Goal: Information Seeking & Learning: Compare options

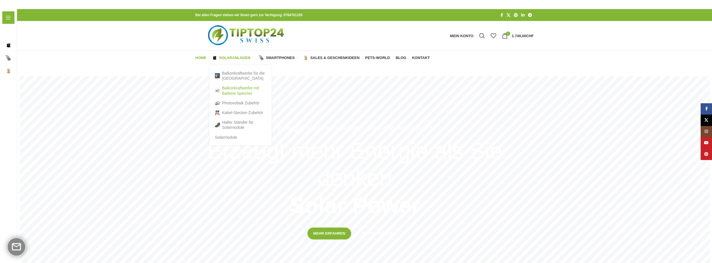
click at [227, 91] on link "Balkonkraftwerke mit Batterie Speicher" at bounding box center [240, 90] width 51 height 15
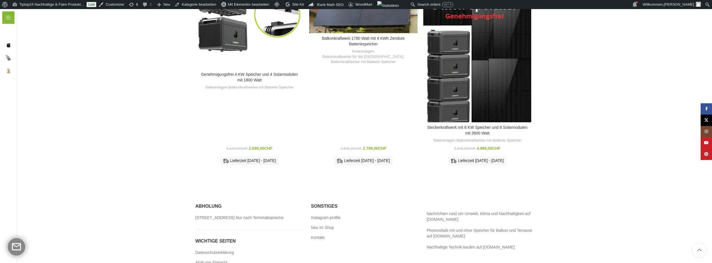
scroll to position [541, 0]
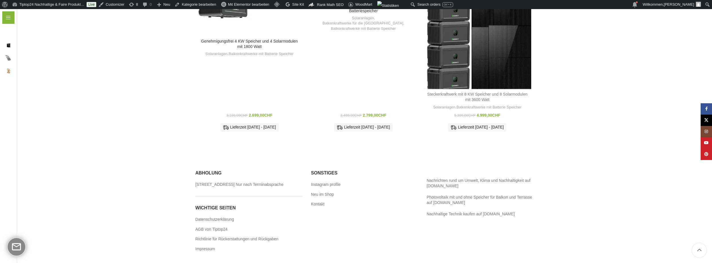
click at [480, 92] on link "Steckerkraftwerk mit 8 KW Speicher und 8 Solarmodulen mit 3600 Watt" at bounding box center [477, 97] width 100 height 10
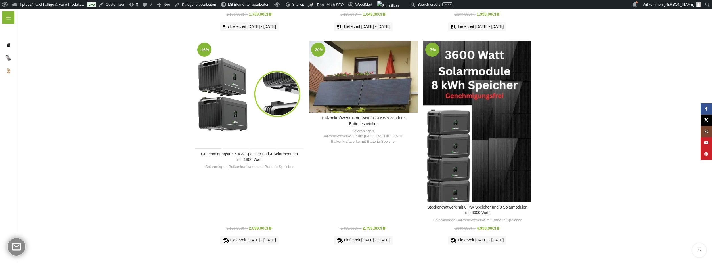
click at [238, 152] on h3 "Genehmigungsfrei 4 KW Speicher und 4 Solarmodulen mit 1800 Watt" at bounding box center [249, 157] width 103 height 11
click at [239, 152] on link "Genehmigungsfrei 4 KW Speicher und 4 Solarmodulen mit 1800 Watt" at bounding box center [249, 157] width 97 height 10
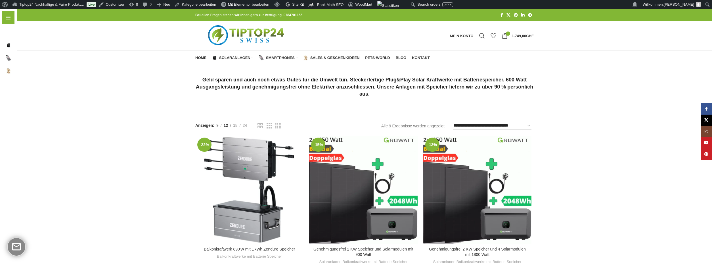
scroll to position [427, 0]
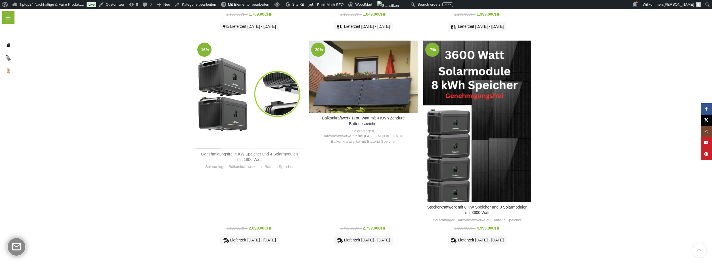
click at [250, 152] on link "Genehmigungsfrei 4 KW Speicher und 4 Solarmodulen mit 1800 Watt" at bounding box center [249, 157] width 97 height 10
